Goal: Task Accomplishment & Management: Use online tool/utility

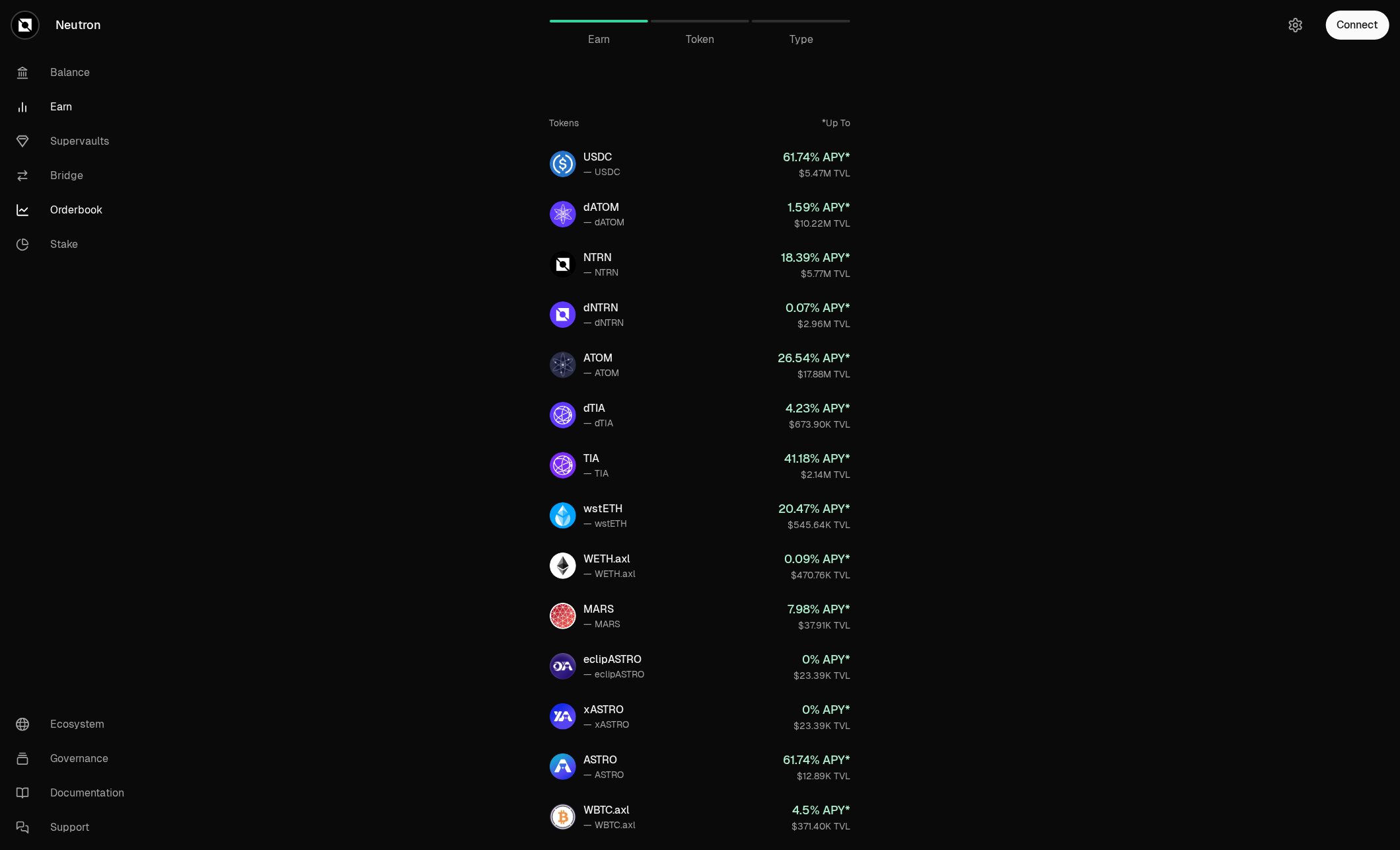
click at [67, 199] on link "Orderbook" at bounding box center [74, 210] width 137 height 34
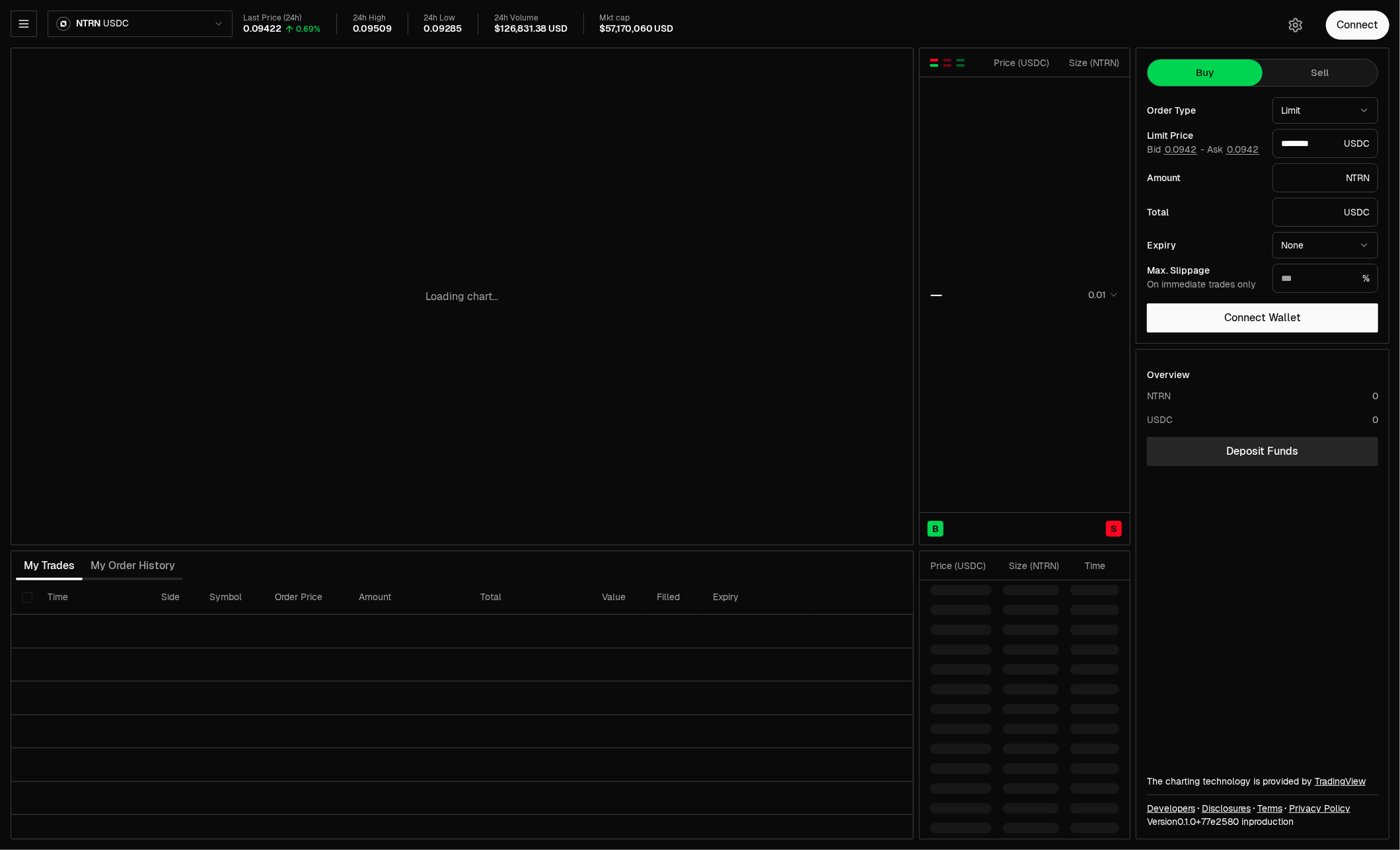
click at [162, 14] on html "Neutron Balance Earn Supervaults Bridge Orderbook Stake Ecosystem Governance Do…" at bounding box center [700, 425] width 1400 height 850
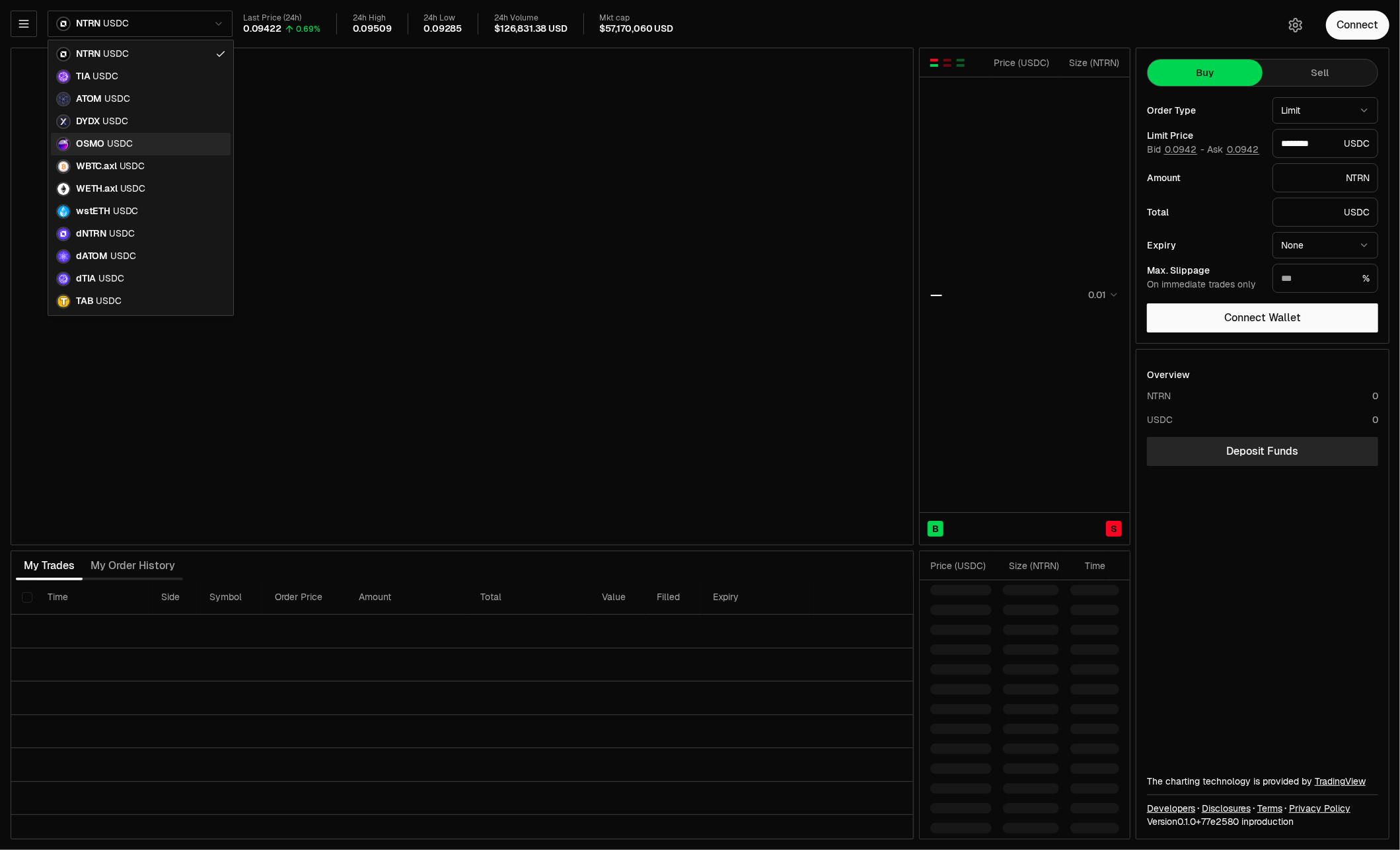
type input "********"
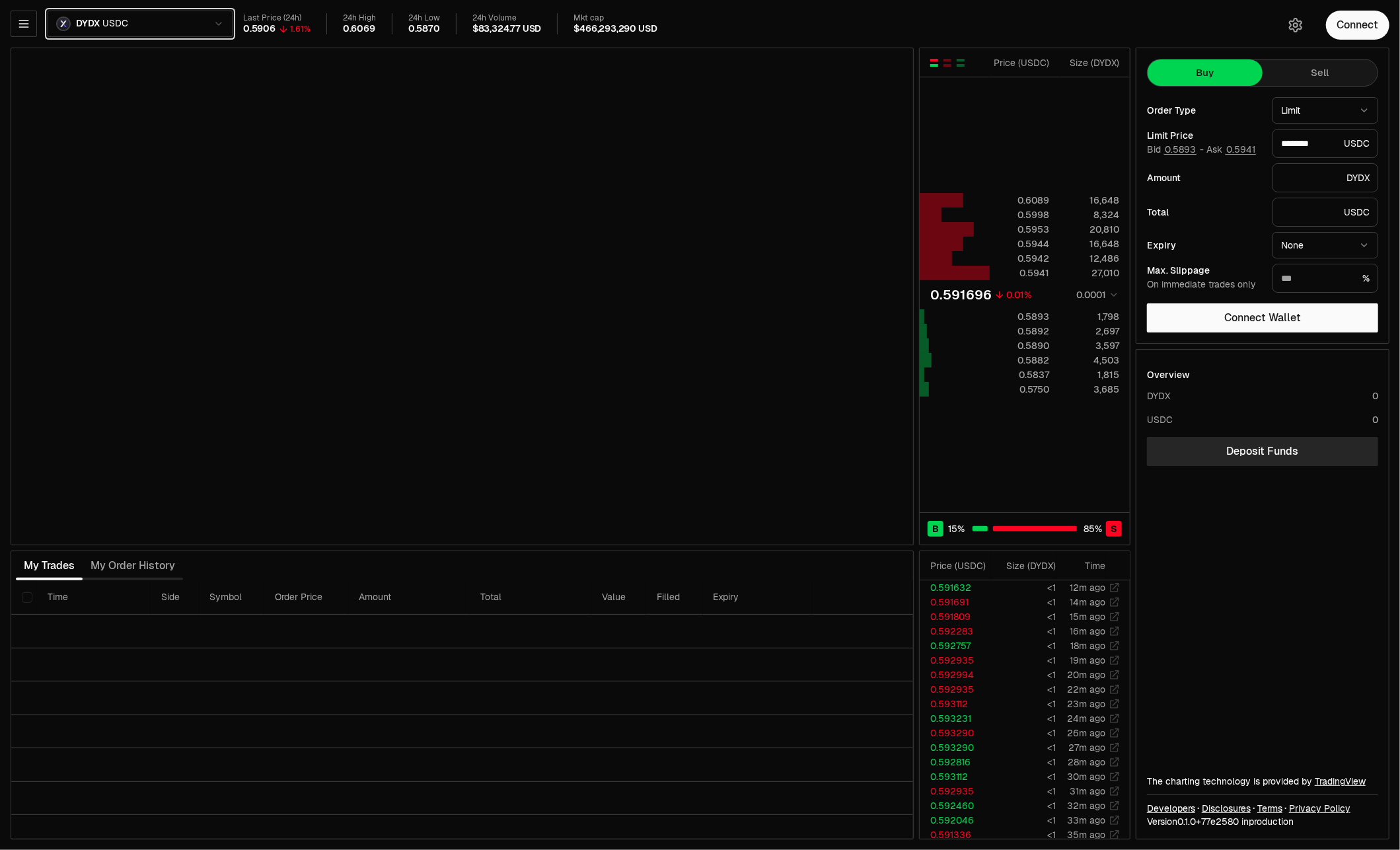
type input "********"
